Goal: Information Seeking & Learning: Learn about a topic

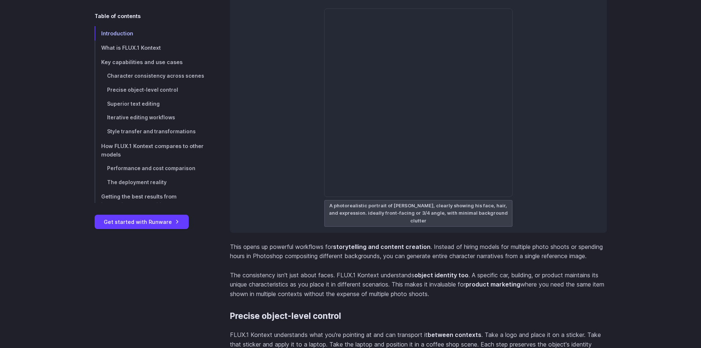
scroll to position [2062, 0]
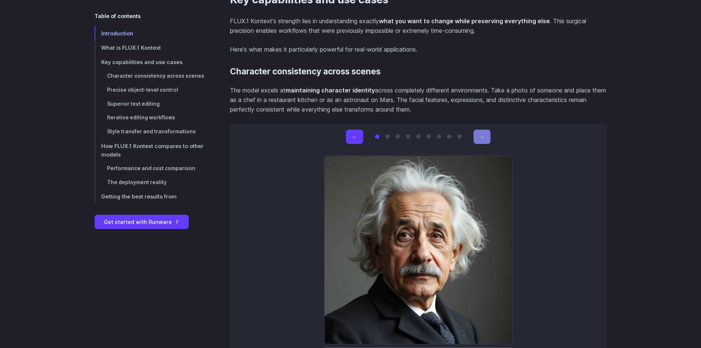
click at [488, 136] on button "→" at bounding box center [482, 137] width 17 height 14
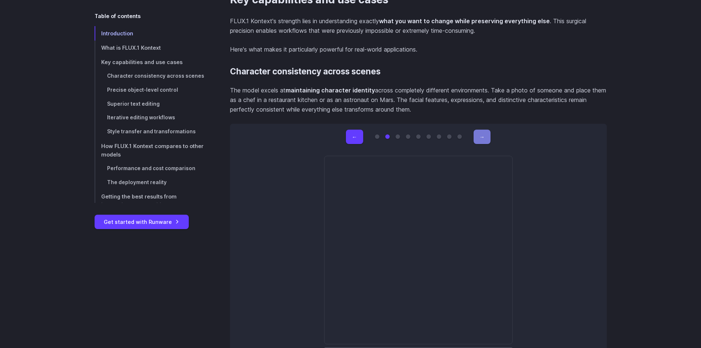
scroll to position [2099, 0]
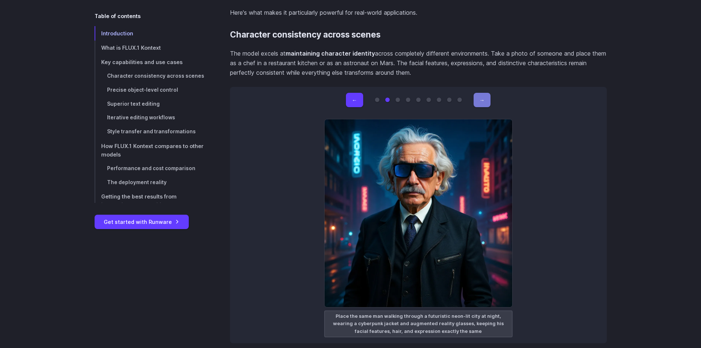
click at [480, 100] on button "→" at bounding box center [482, 100] width 17 height 14
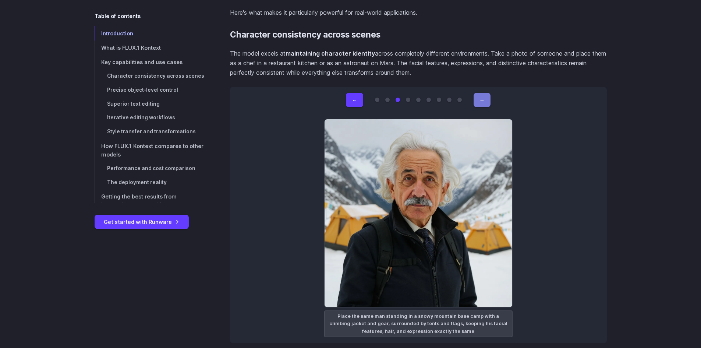
click at [478, 99] on button "→" at bounding box center [482, 100] width 17 height 14
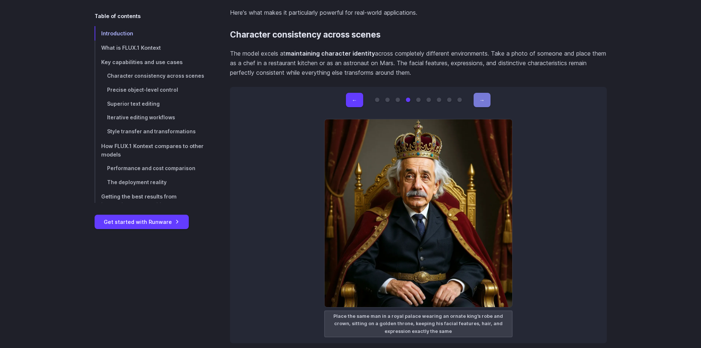
click at [478, 99] on button "→" at bounding box center [482, 100] width 17 height 14
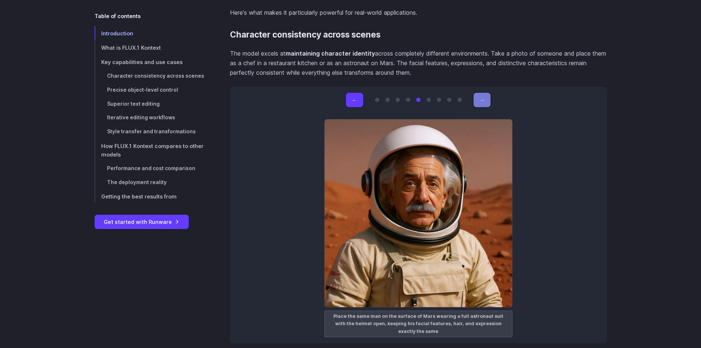
click at [478, 99] on button "→" at bounding box center [482, 100] width 17 height 14
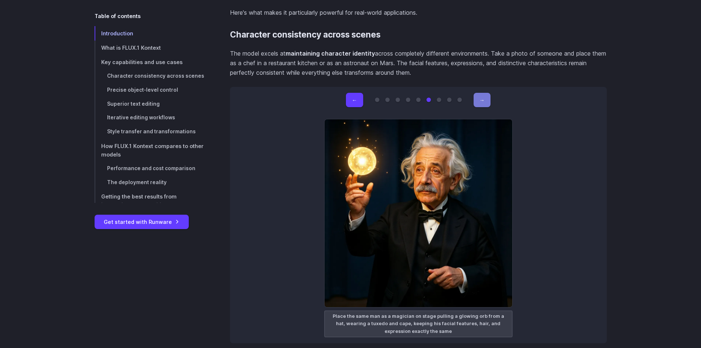
click at [478, 99] on button "→" at bounding box center [482, 100] width 17 height 14
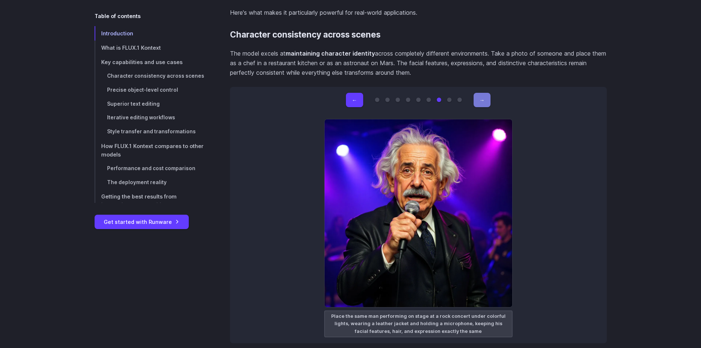
click at [478, 99] on button "→" at bounding box center [482, 100] width 17 height 14
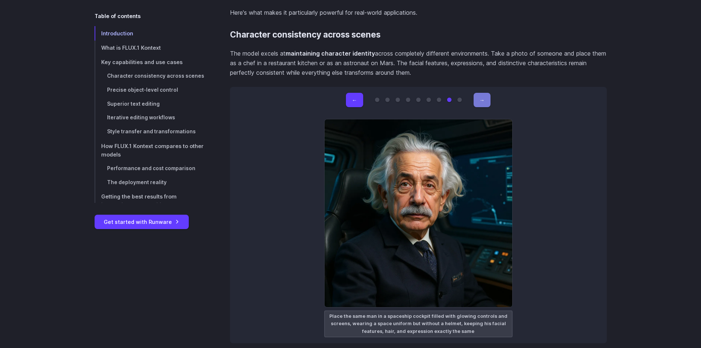
click at [478, 99] on button "→" at bounding box center [482, 100] width 17 height 14
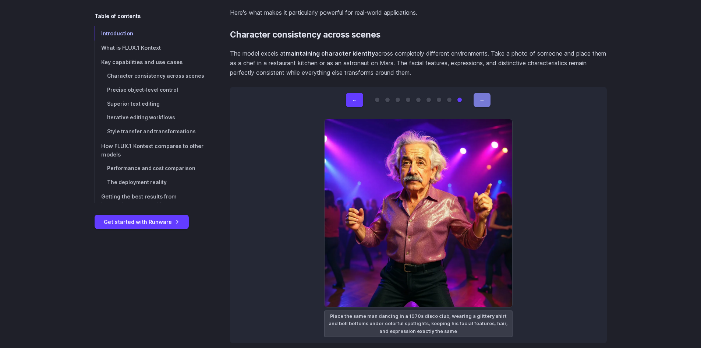
click at [478, 99] on button "→" at bounding box center [482, 100] width 17 height 14
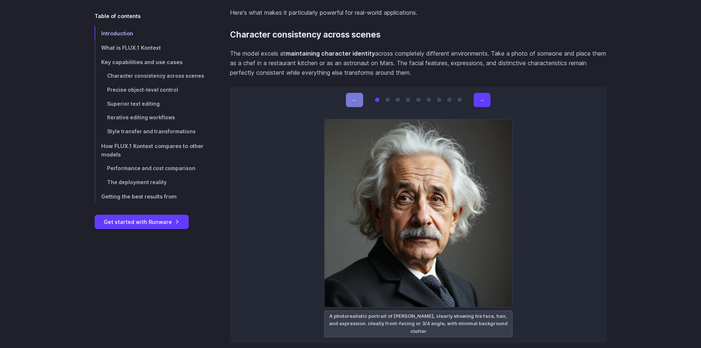
click at [358, 102] on button "←" at bounding box center [354, 100] width 17 height 14
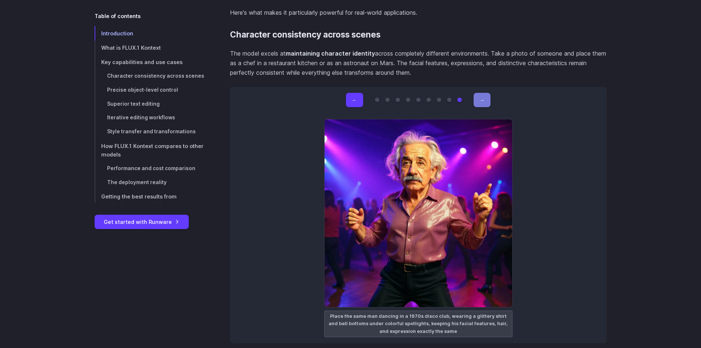
click at [483, 94] on button "→" at bounding box center [482, 100] width 17 height 14
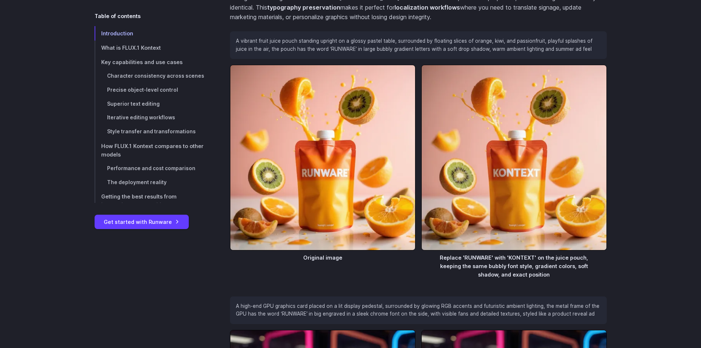
scroll to position [3203, 0]
